Goal: Task Accomplishment & Management: Manage account settings

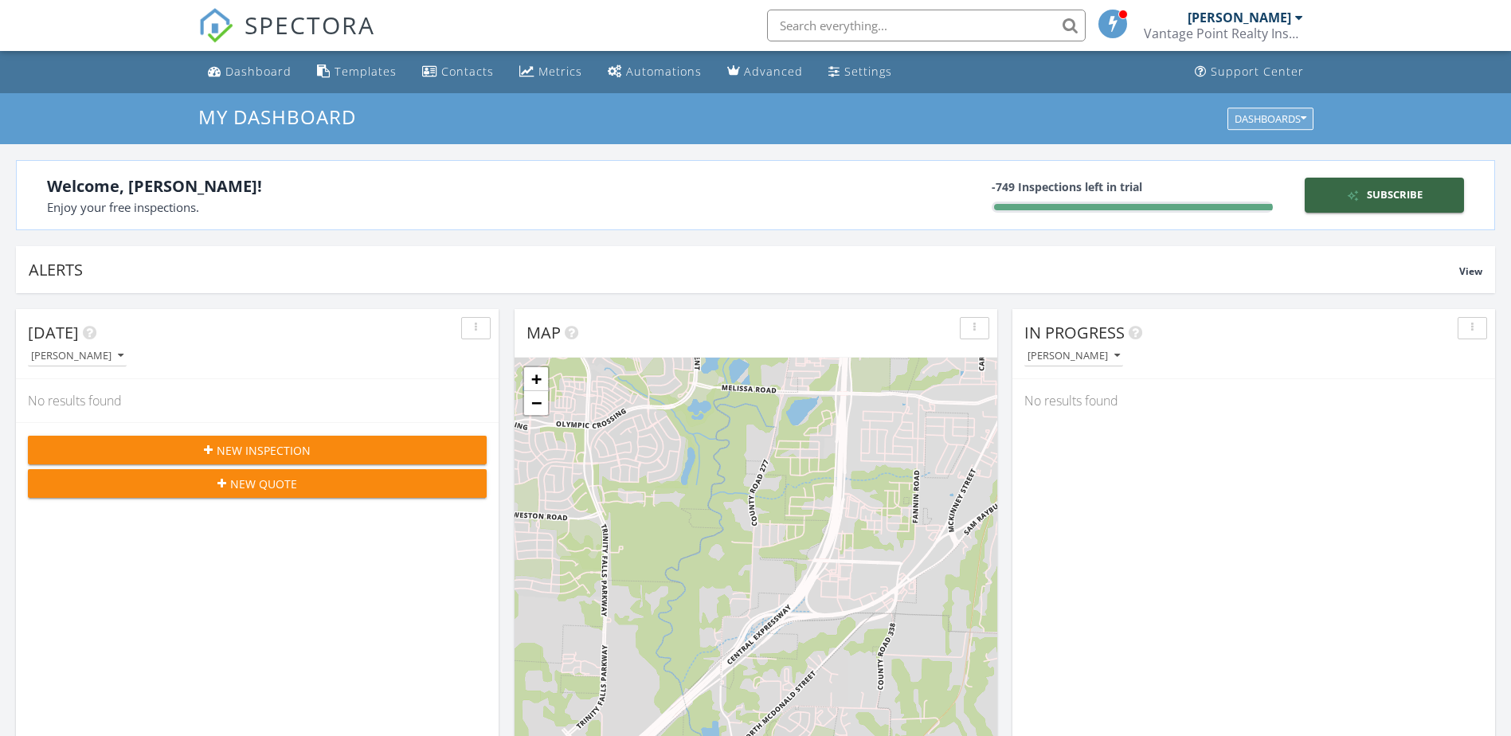
click at [1304, 120] on icon "button" at bounding box center [1304, 118] width 6 height 11
click at [1297, 25] on div "Vantage Point Realty Inspections" at bounding box center [1223, 33] width 159 height 16
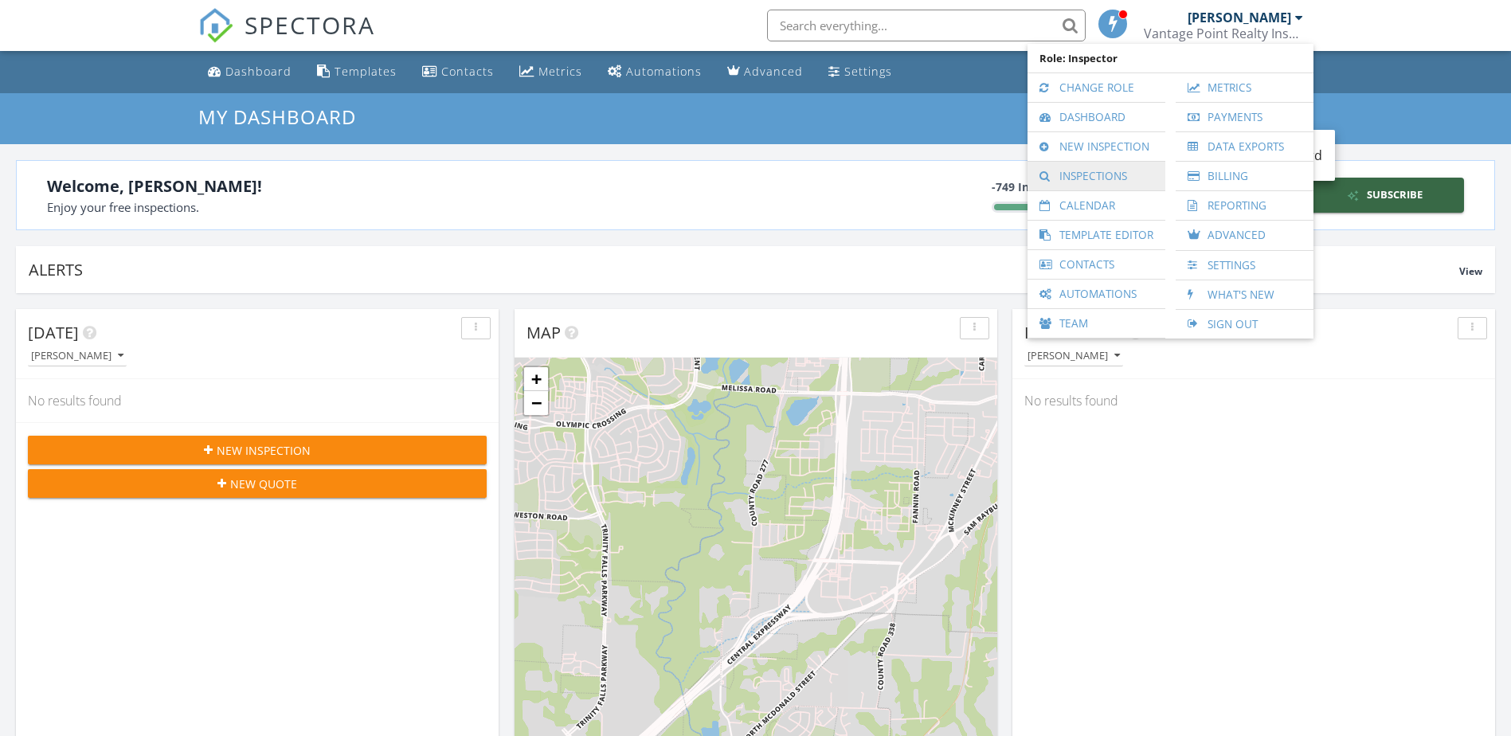
click at [1136, 181] on link "Inspections" at bounding box center [1096, 176] width 122 height 29
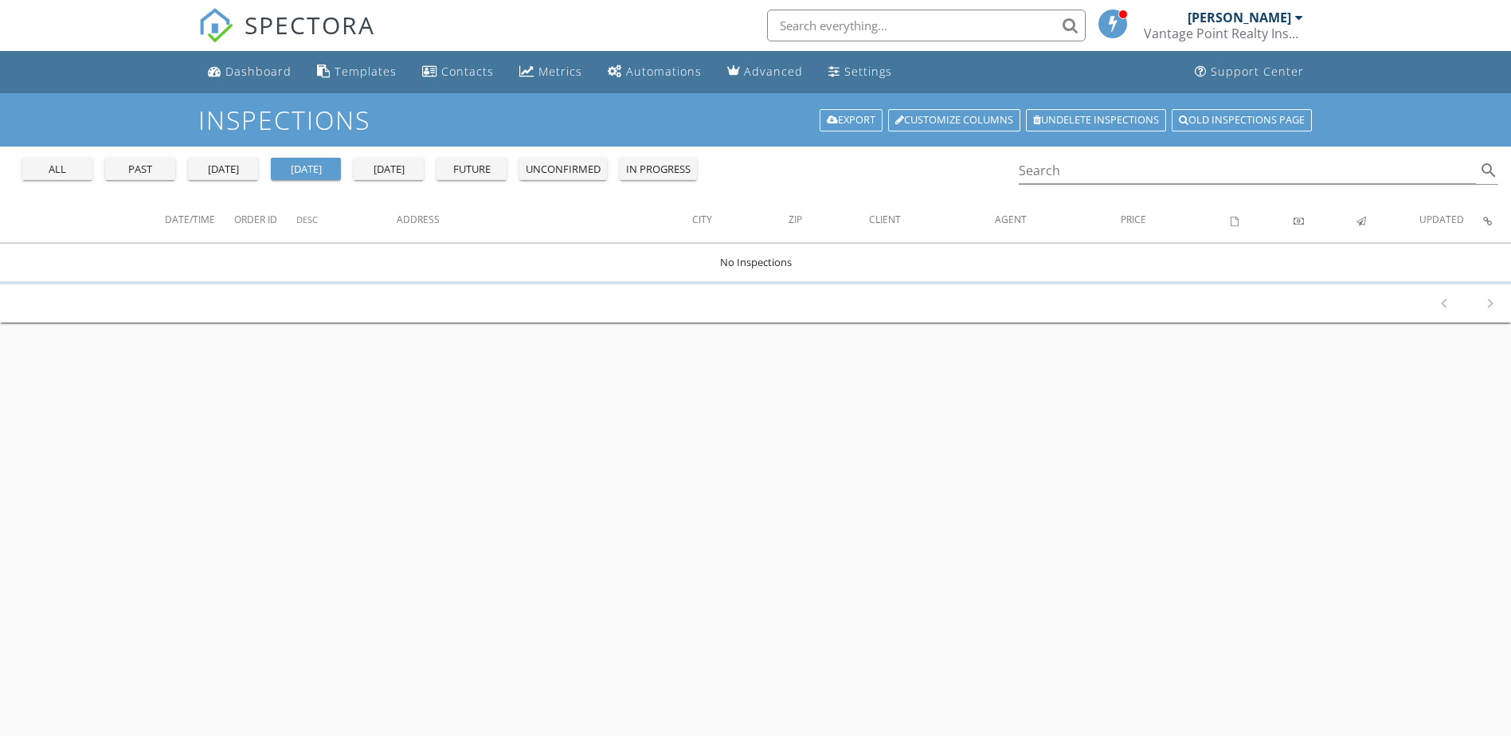
click at [122, 171] on div "past" at bounding box center [140, 170] width 57 height 16
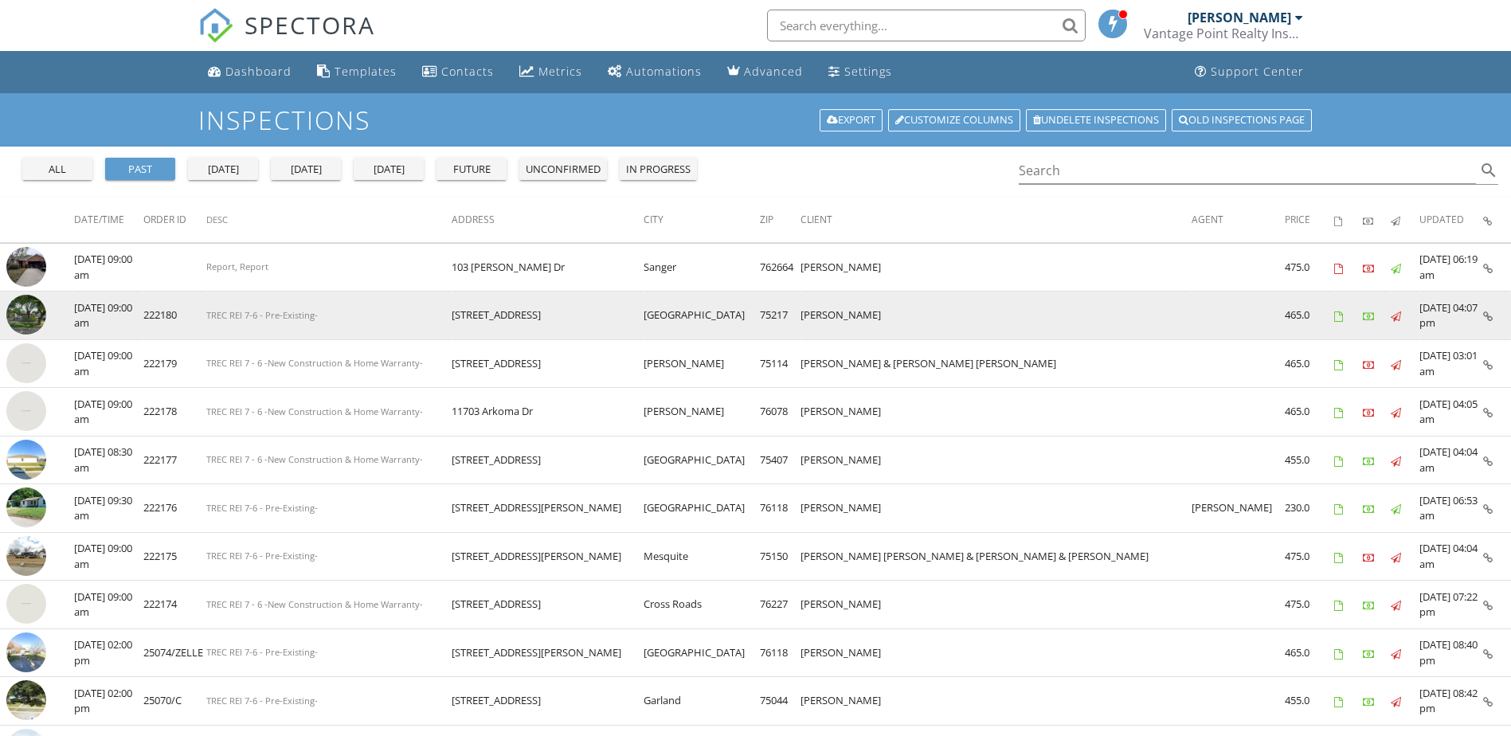
click at [35, 315] on img at bounding box center [26, 315] width 40 height 40
